Goal: Find specific fact: Find specific fact

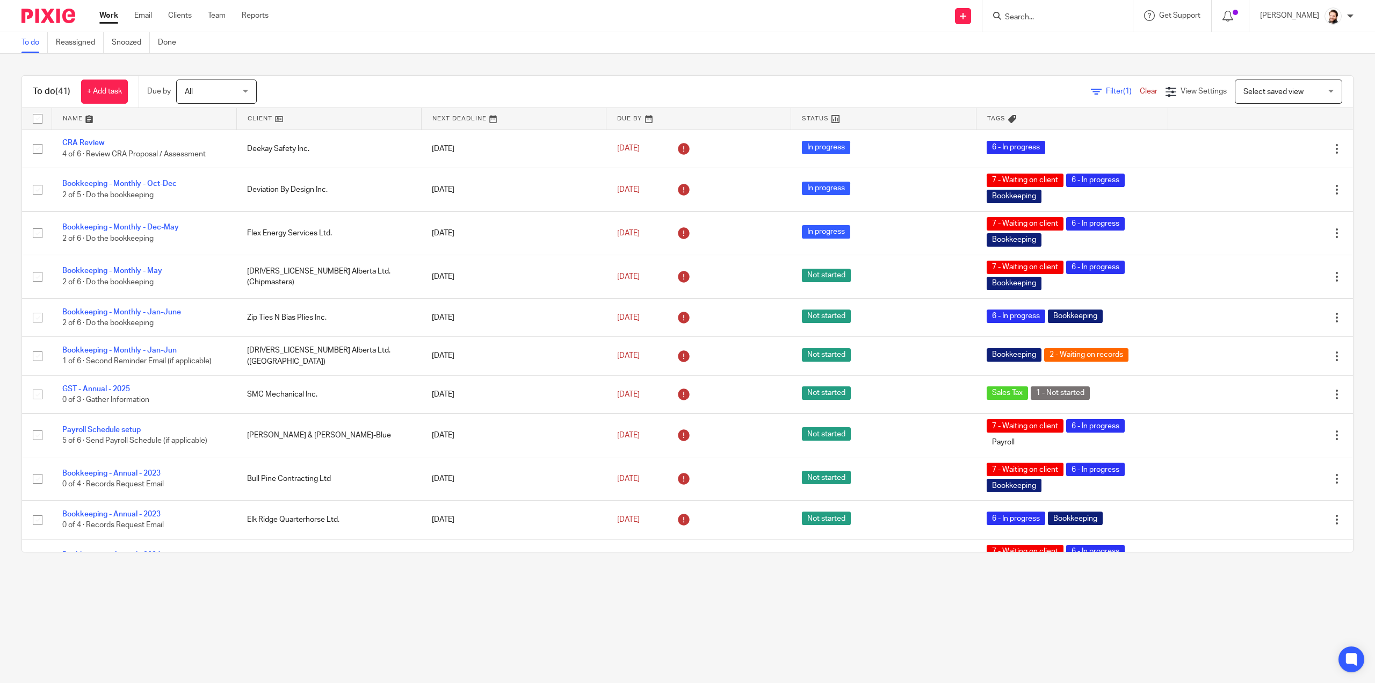
click at [1055, 14] on input "Search" at bounding box center [1052, 18] width 97 height 10
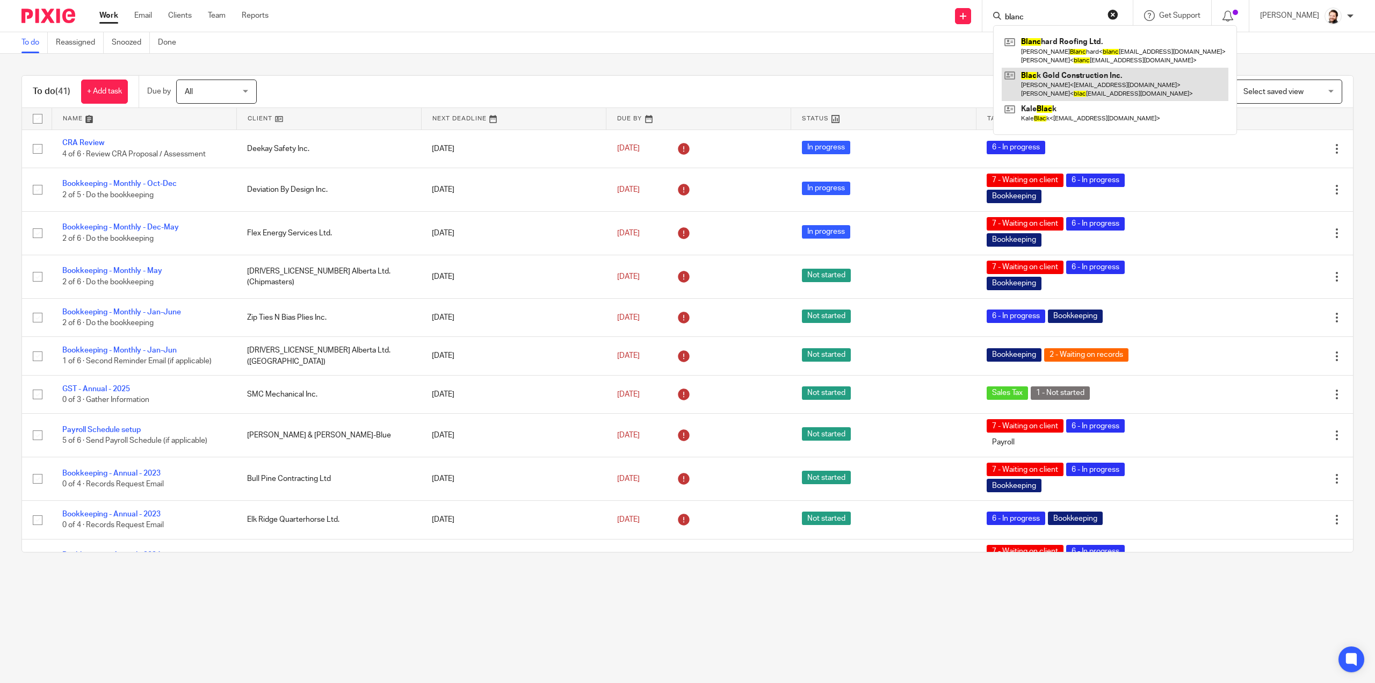
type input "blanc"
click at [1074, 73] on link at bounding box center [1115, 84] width 227 height 33
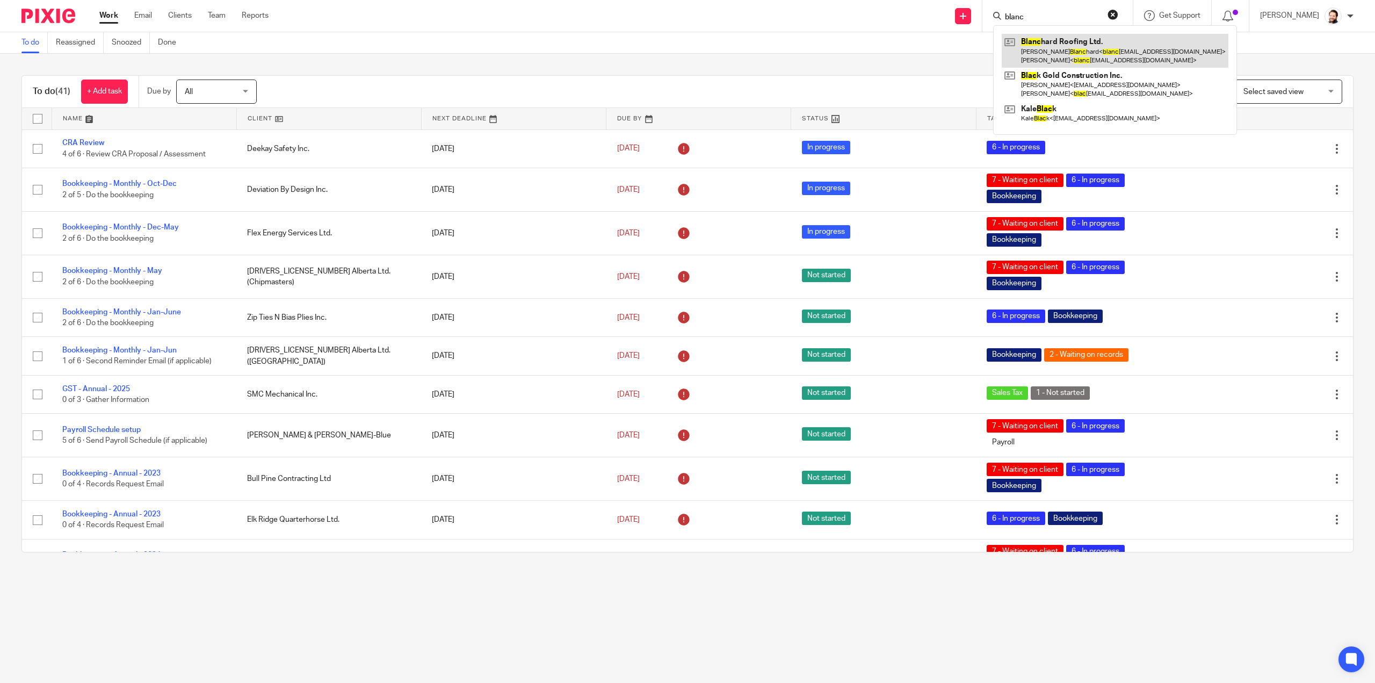
click at [1064, 44] on link at bounding box center [1115, 50] width 227 height 33
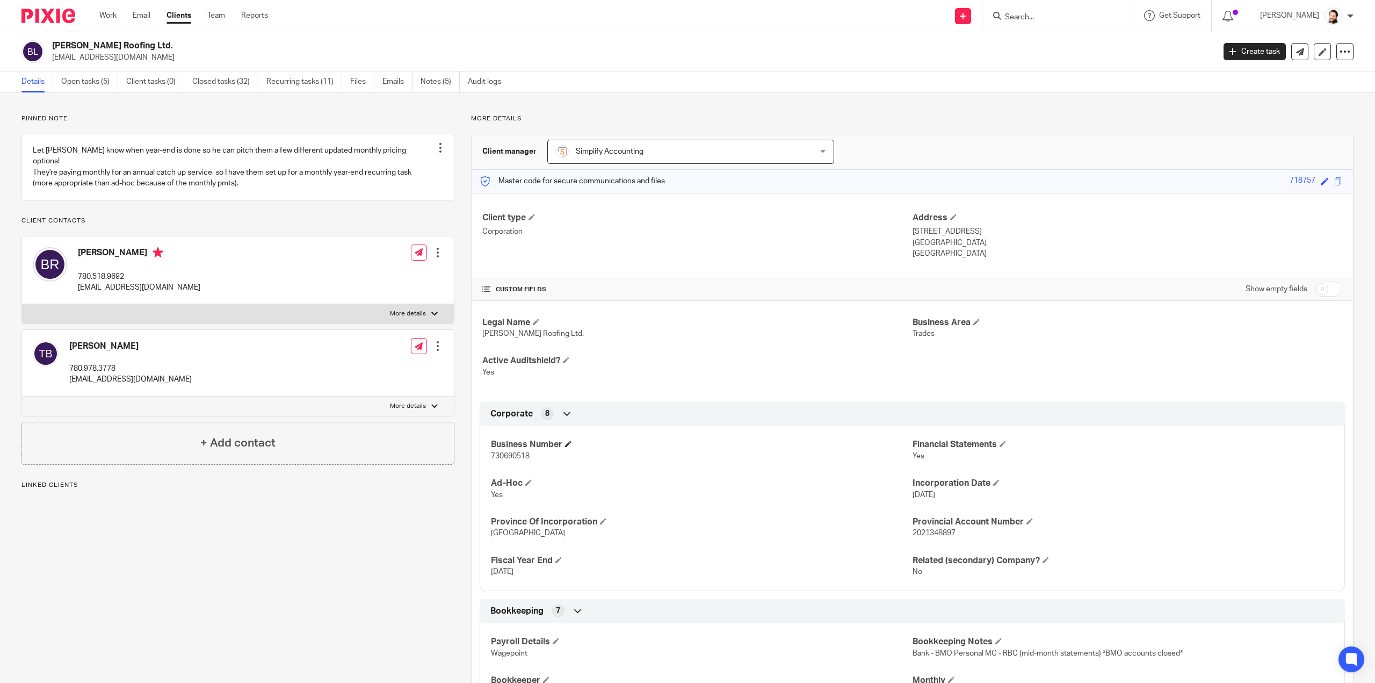
click at [515, 448] on h4 "Business Number" at bounding box center [701, 444] width 421 height 11
copy h4 "Business"
click at [505, 456] on span "730690518" at bounding box center [510, 456] width 39 height 8
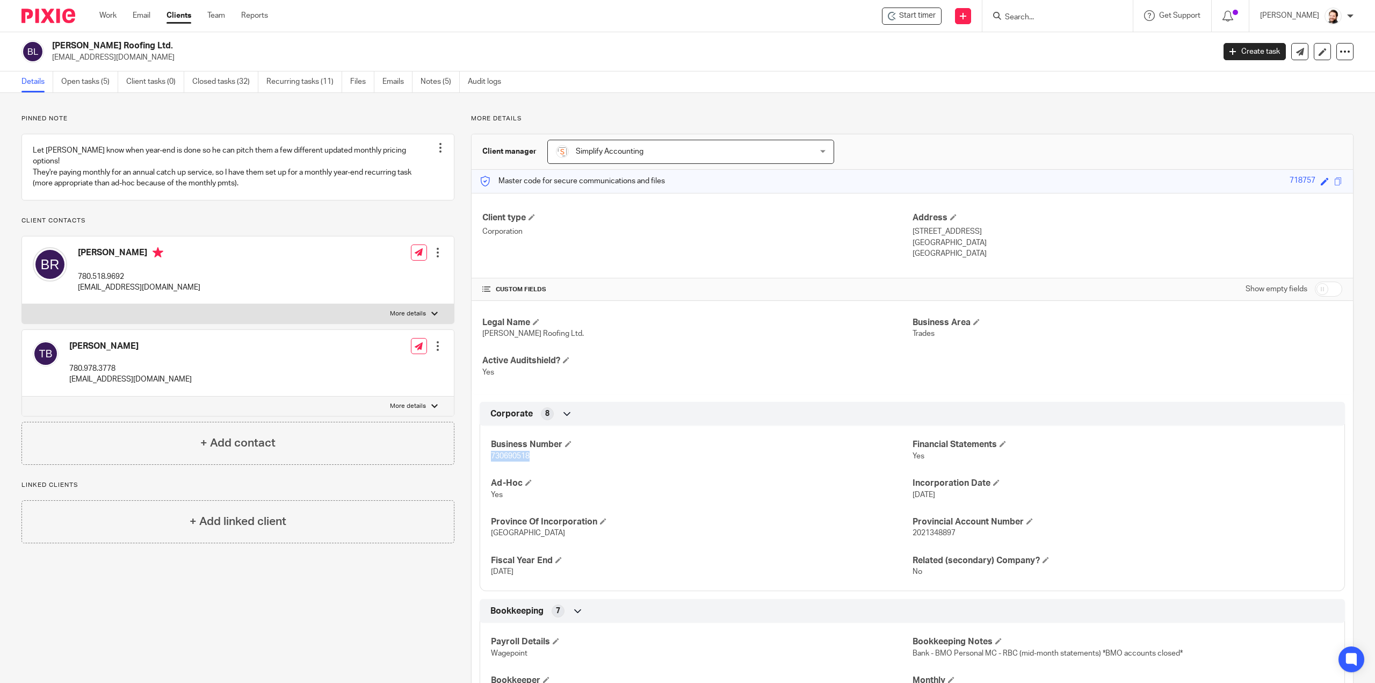
copy span "730690518"
